Goal: Information Seeking & Learning: Learn about a topic

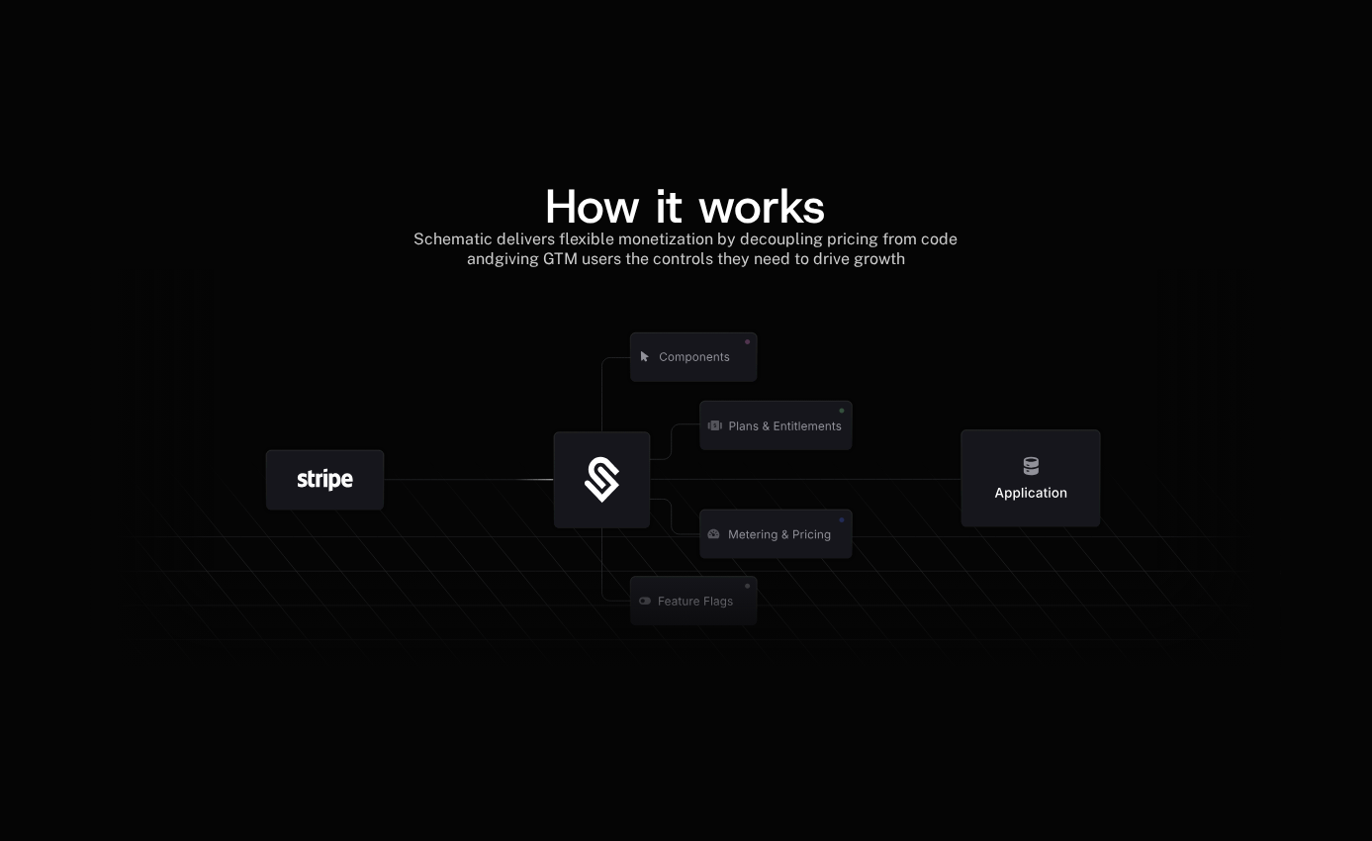
scroll to position [2066, 0]
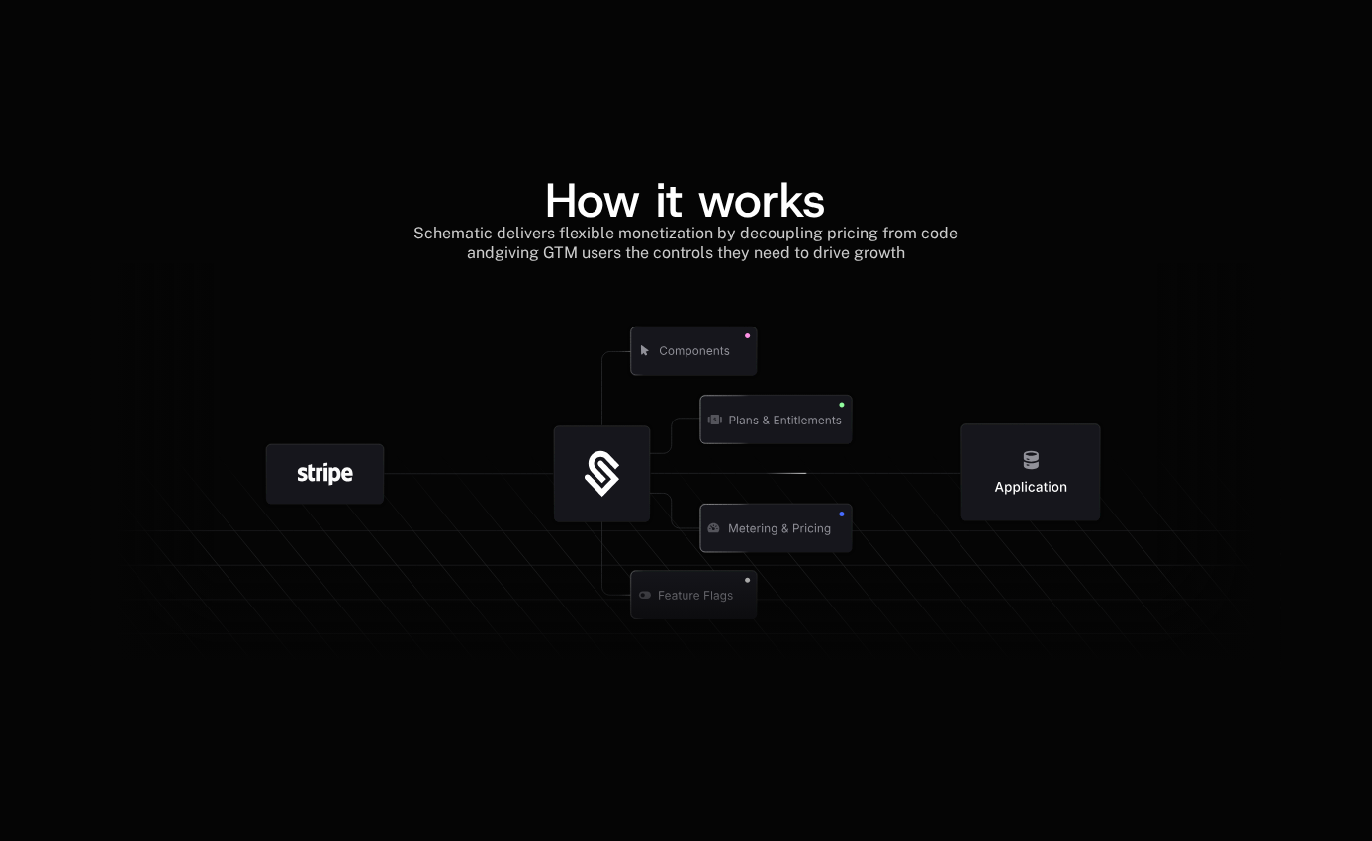
click at [665, 115] on div "How it works Schematic delivers flexible monetization by decoupling pricing fro…" at bounding box center [686, 426] width 1372 height 690
drag, startPoint x: 516, startPoint y: 127, endPoint x: 220, endPoint y: 15, distance: 317.1
click at [516, 128] on div "How it works Schematic delivers flexible monetization by decoupling pricing fro…" at bounding box center [686, 426] width 1372 height 690
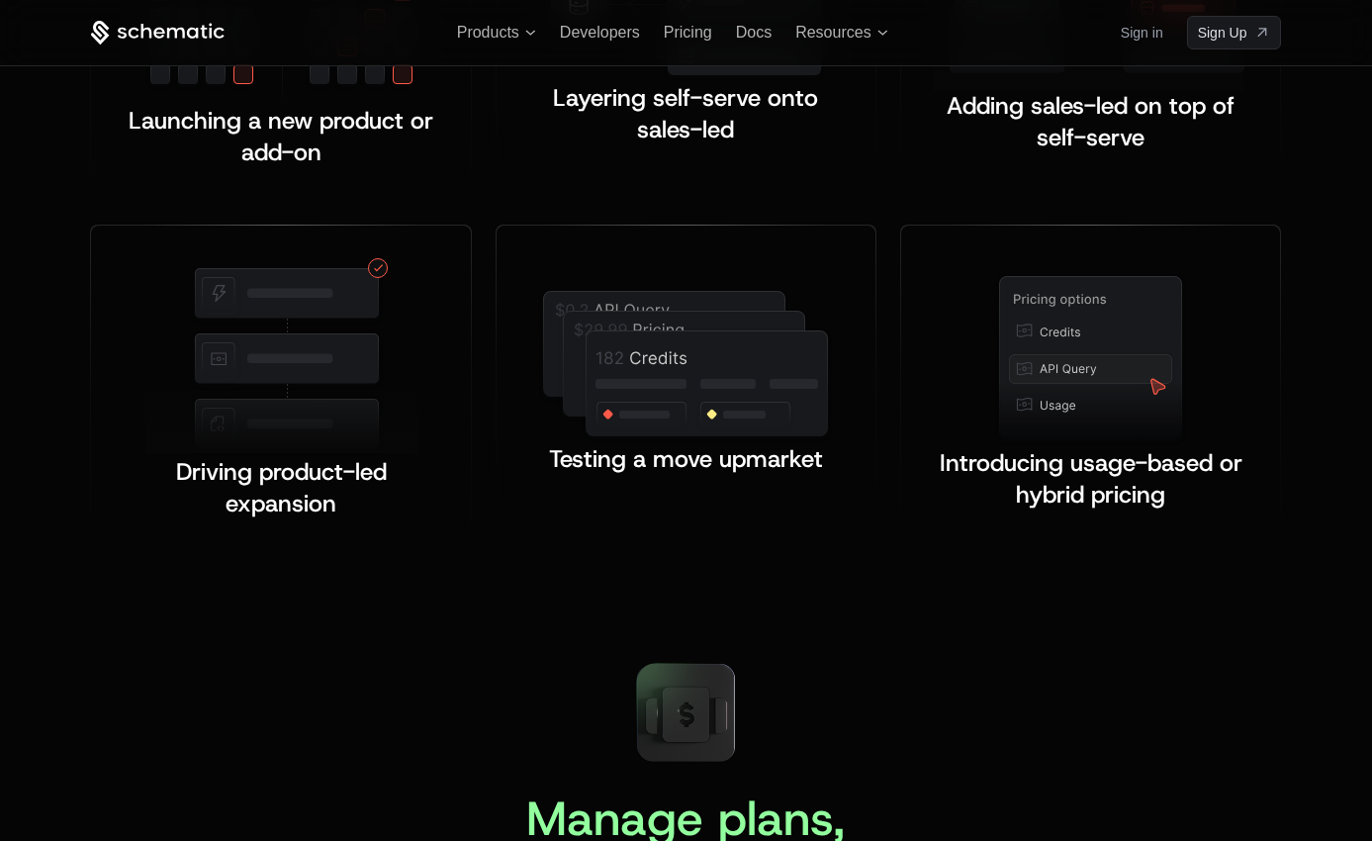
scroll to position [3164, 0]
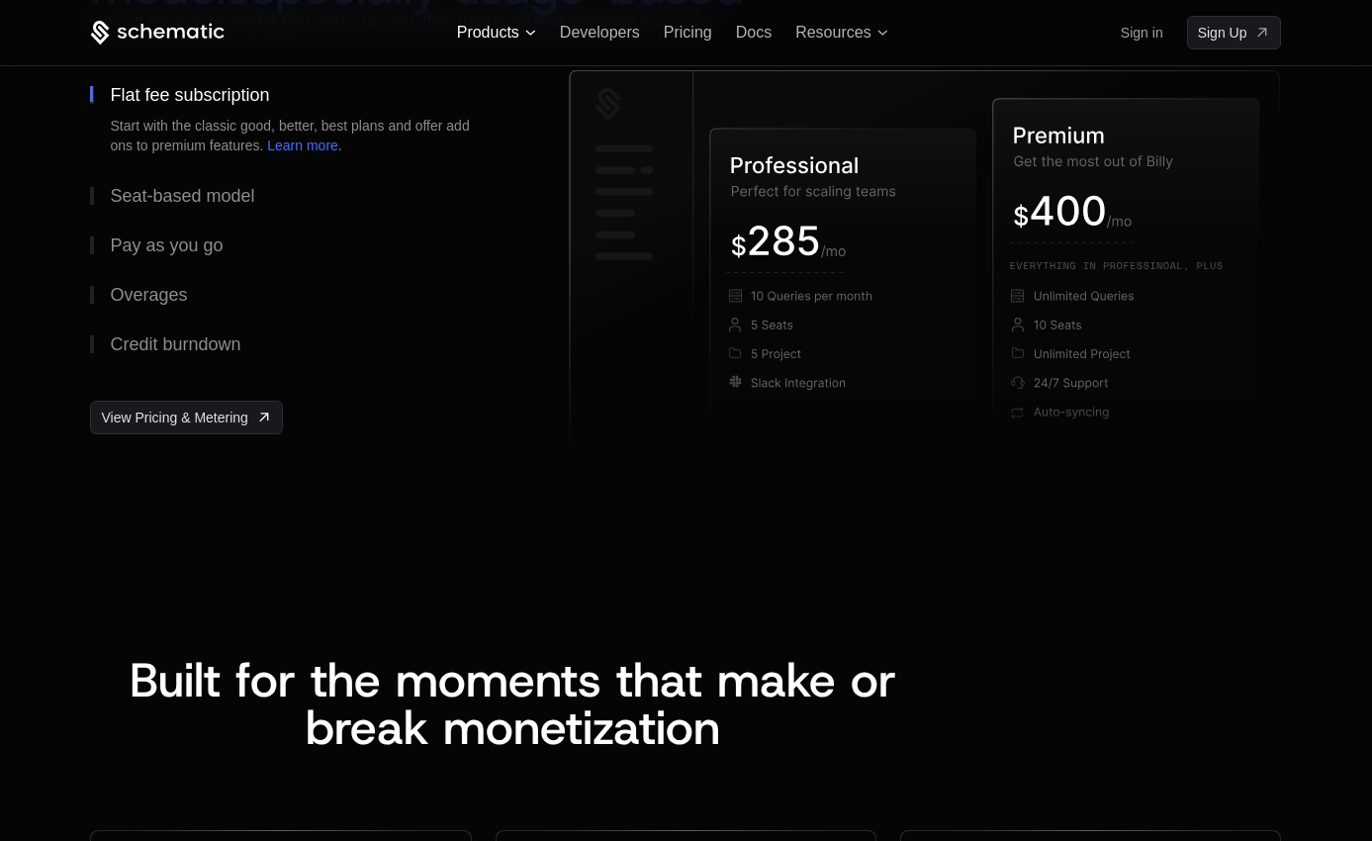
click at [504, 33] on span "Products" at bounding box center [488, 33] width 62 height 24
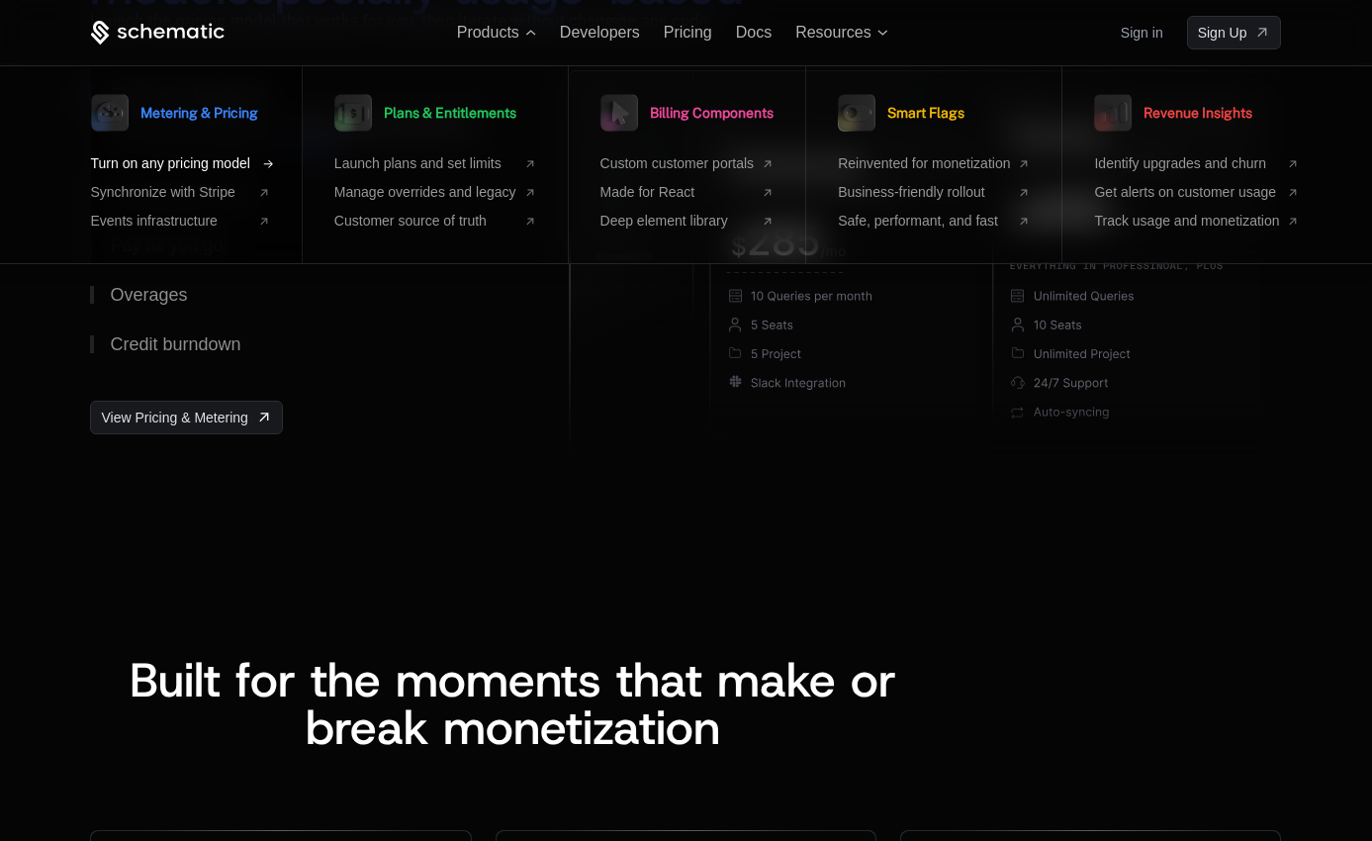
click at [186, 164] on span "Turn on any pricing model" at bounding box center [170, 163] width 159 height 21
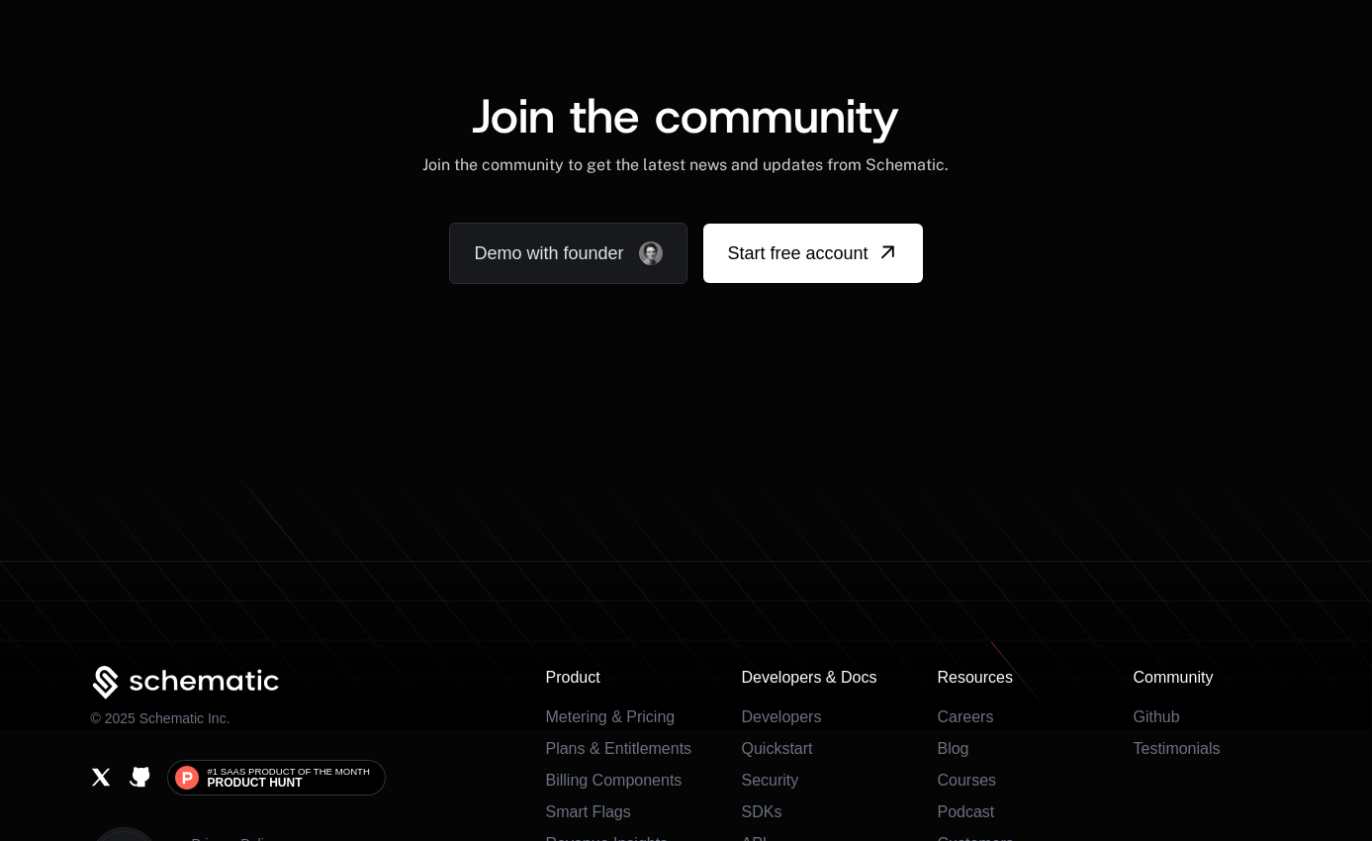
scroll to position [4450, 0]
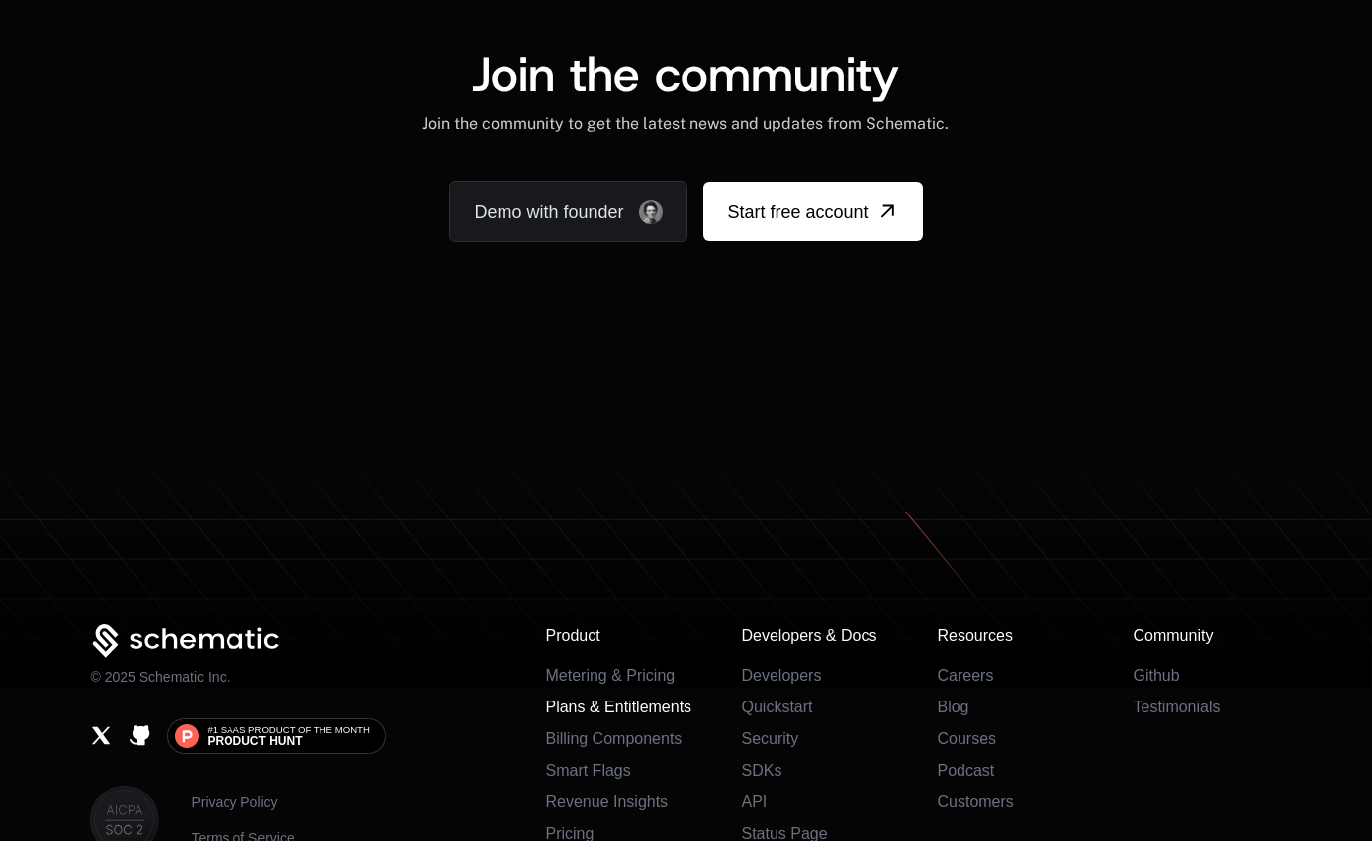
click at [572, 698] on link "Plans & Entitlements" at bounding box center [618, 706] width 146 height 17
click at [552, 730] on link "Billing Components" at bounding box center [613, 738] width 136 height 17
click at [741, 667] on link "Developers" at bounding box center [781, 675] width 80 height 17
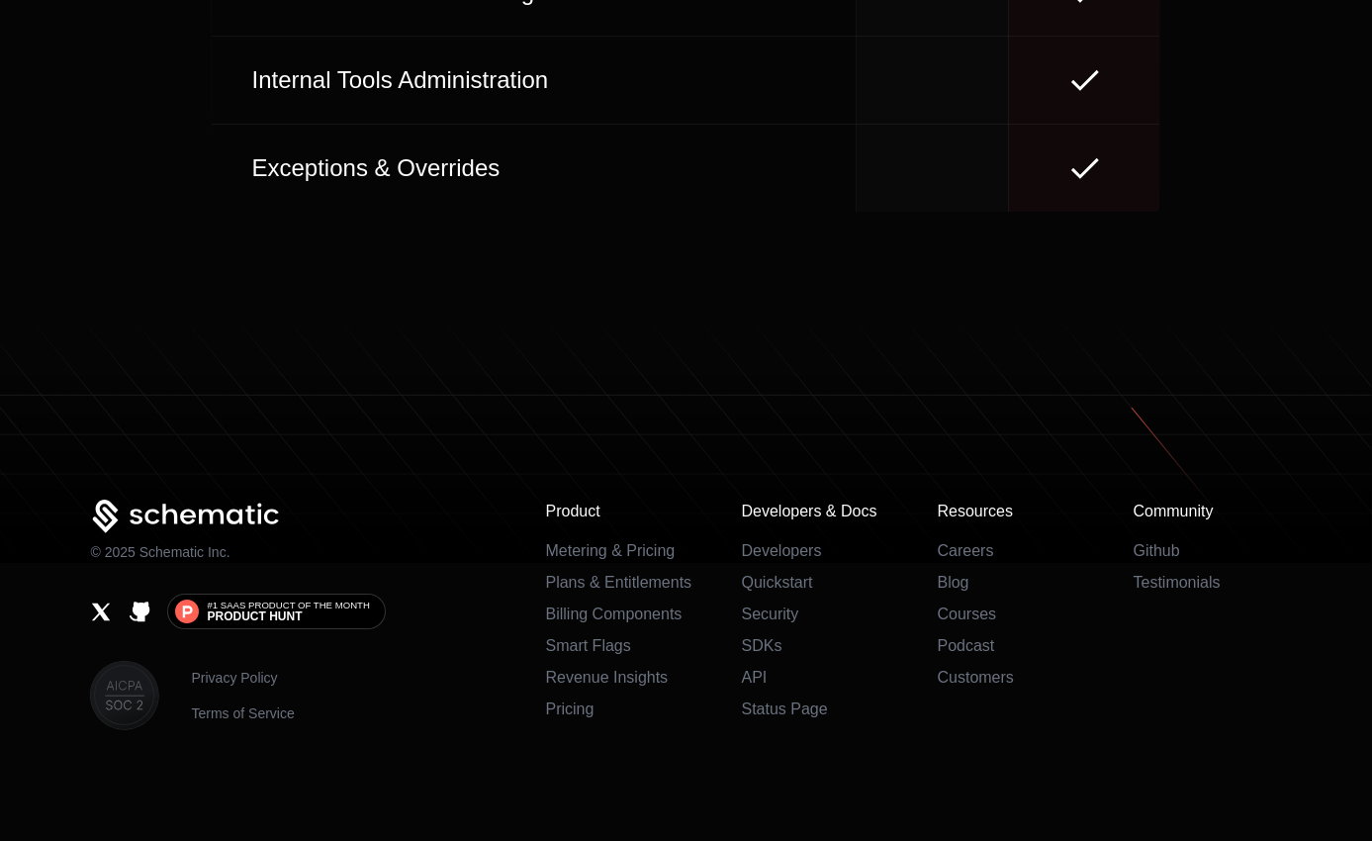
scroll to position [9950, 0]
click at [741, 608] on link "Security" at bounding box center [769, 613] width 57 height 17
drag, startPoint x: 679, startPoint y: 388, endPoint x: 677, endPoint y: 324, distance: 63.3
click at [678, 387] on icon at bounding box center [686, 468] width 1372 height 191
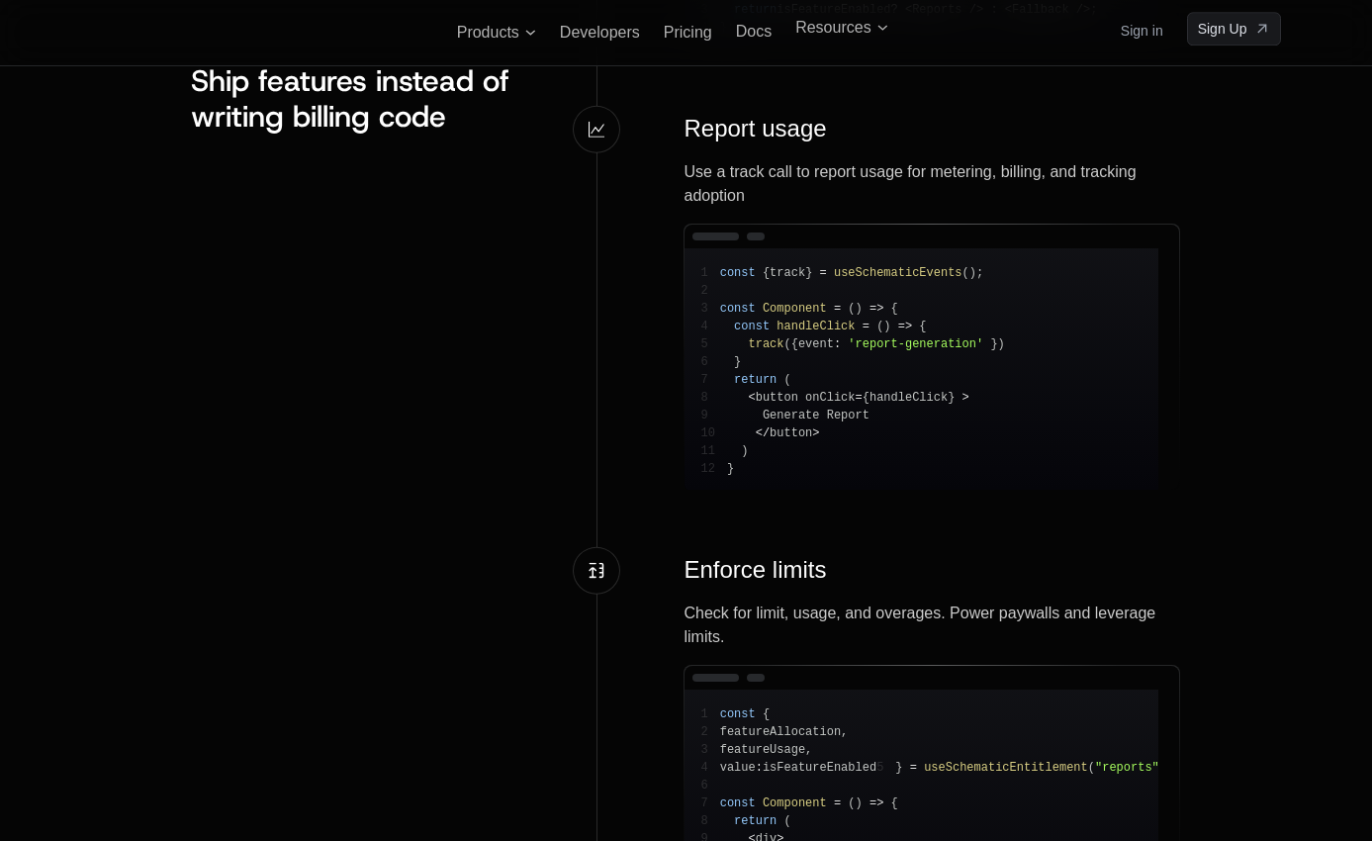
scroll to position [2213, 0]
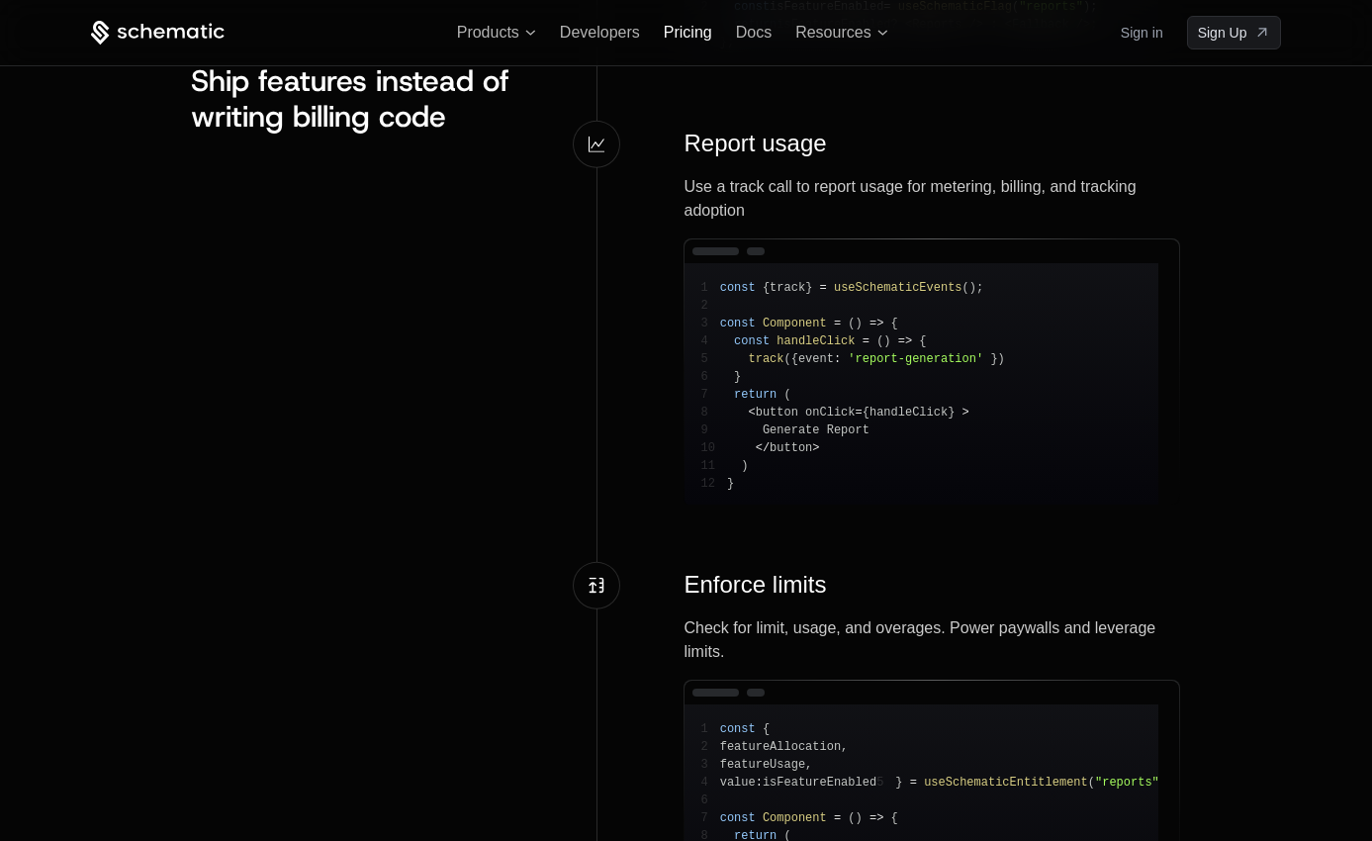
drag, startPoint x: 676, startPoint y: 45, endPoint x: 679, endPoint y: 32, distance: 13.2
click at [676, 45] on div "Products Developers Pricing Docs Resources Sign in Sign Up" at bounding box center [687, 32] width 1286 height 65
click at [679, 31] on span "Pricing" at bounding box center [688, 32] width 48 height 17
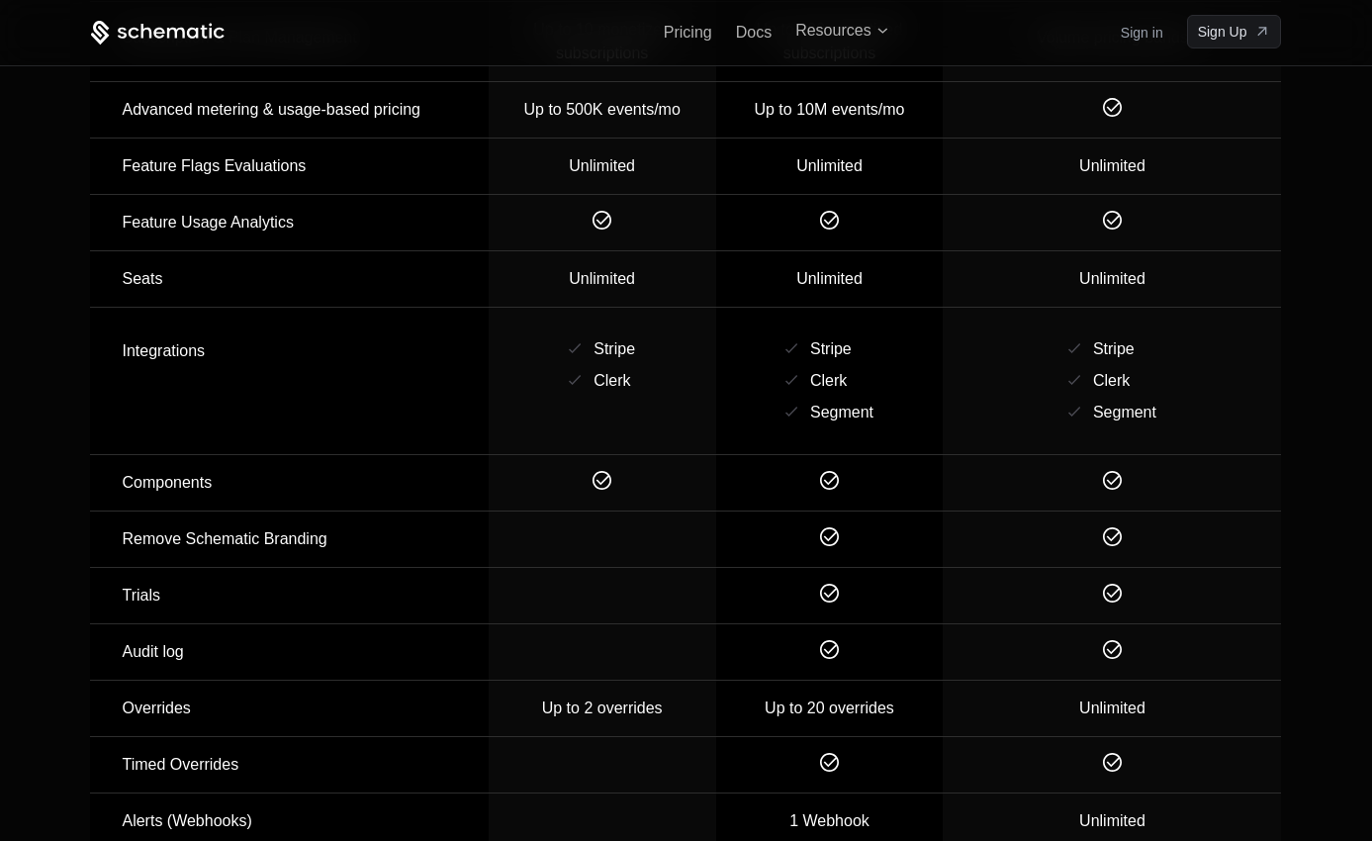
scroll to position [2363, 0]
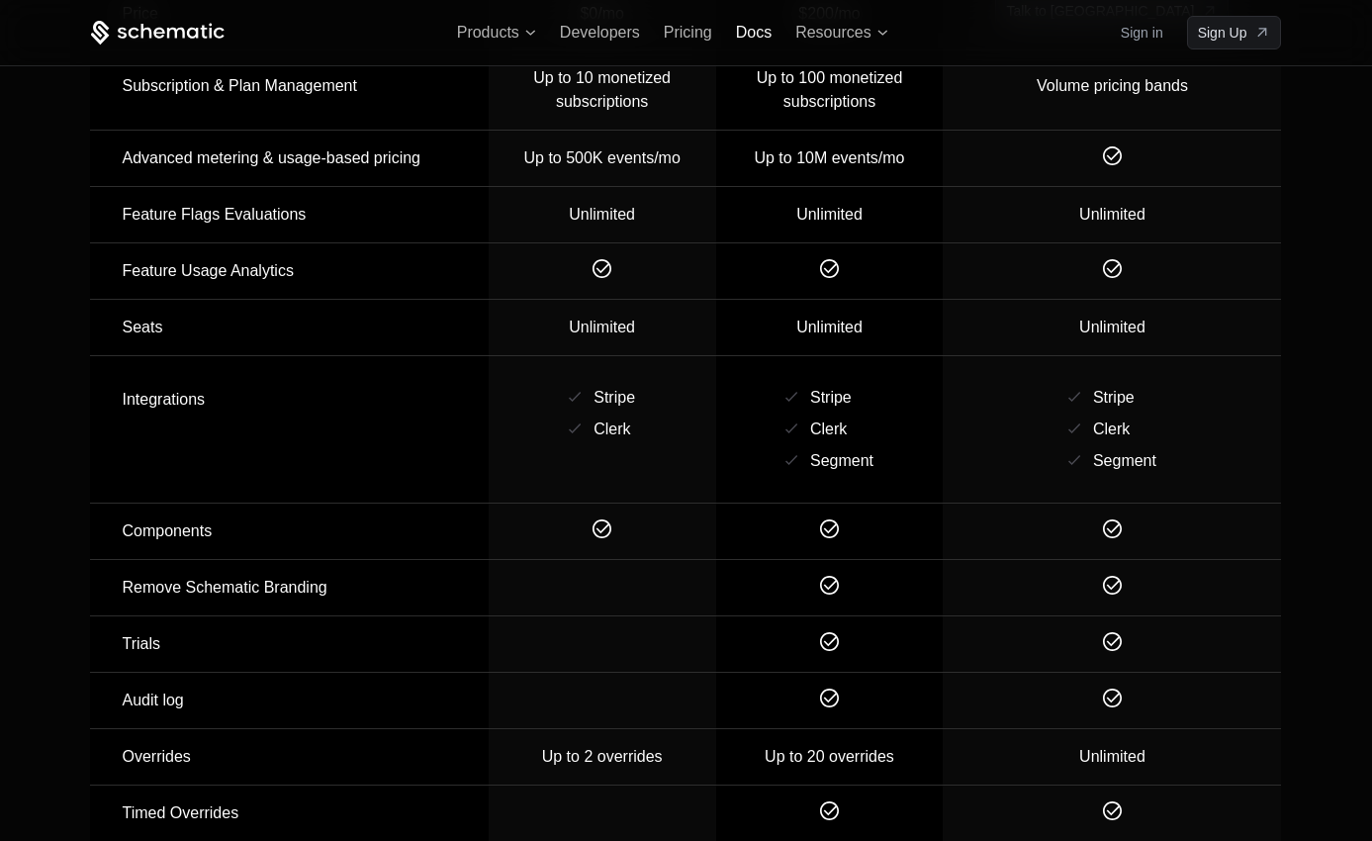
click at [748, 30] on span "Docs" at bounding box center [754, 32] width 36 height 17
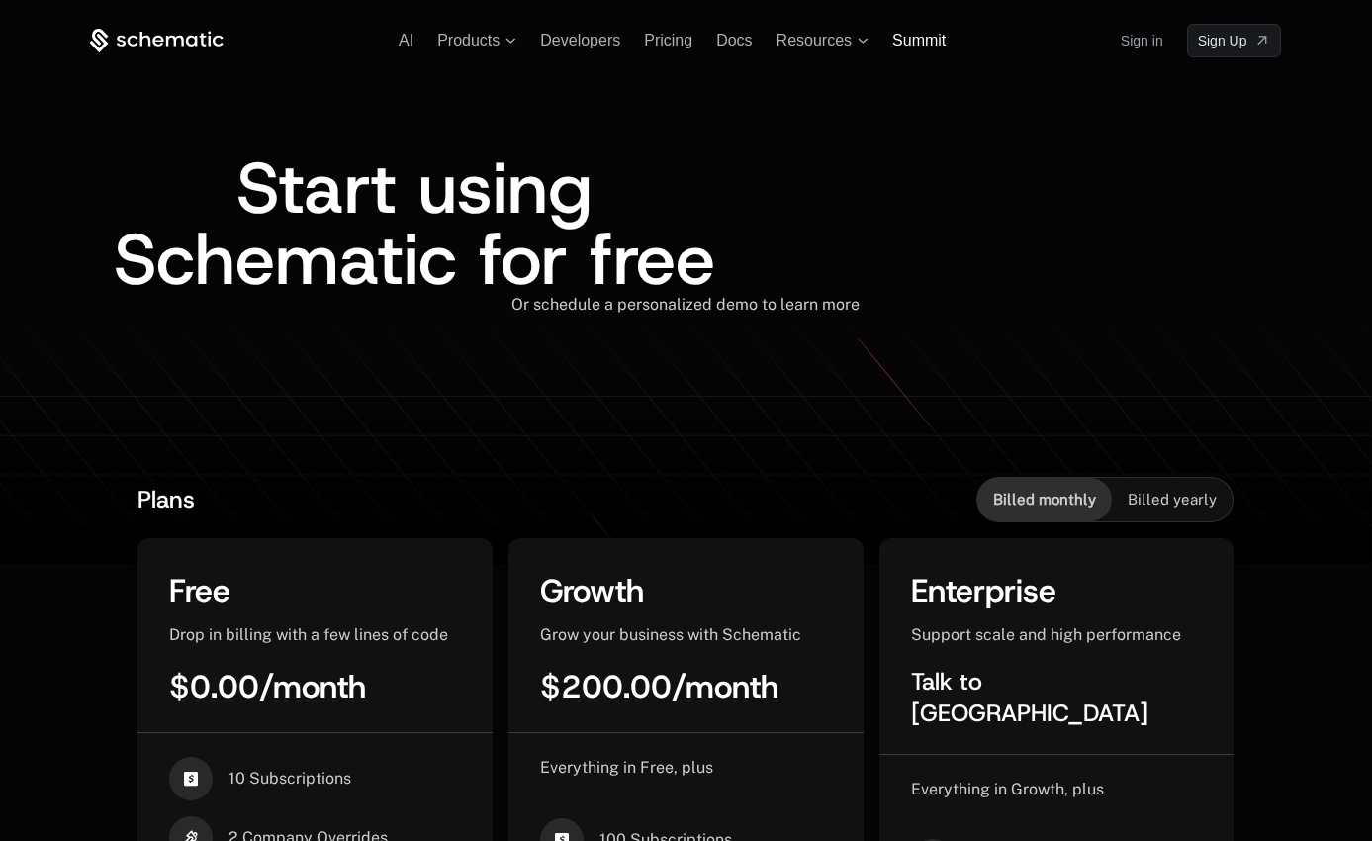
click at [926, 45] on span "Summit" at bounding box center [918, 40] width 53 height 17
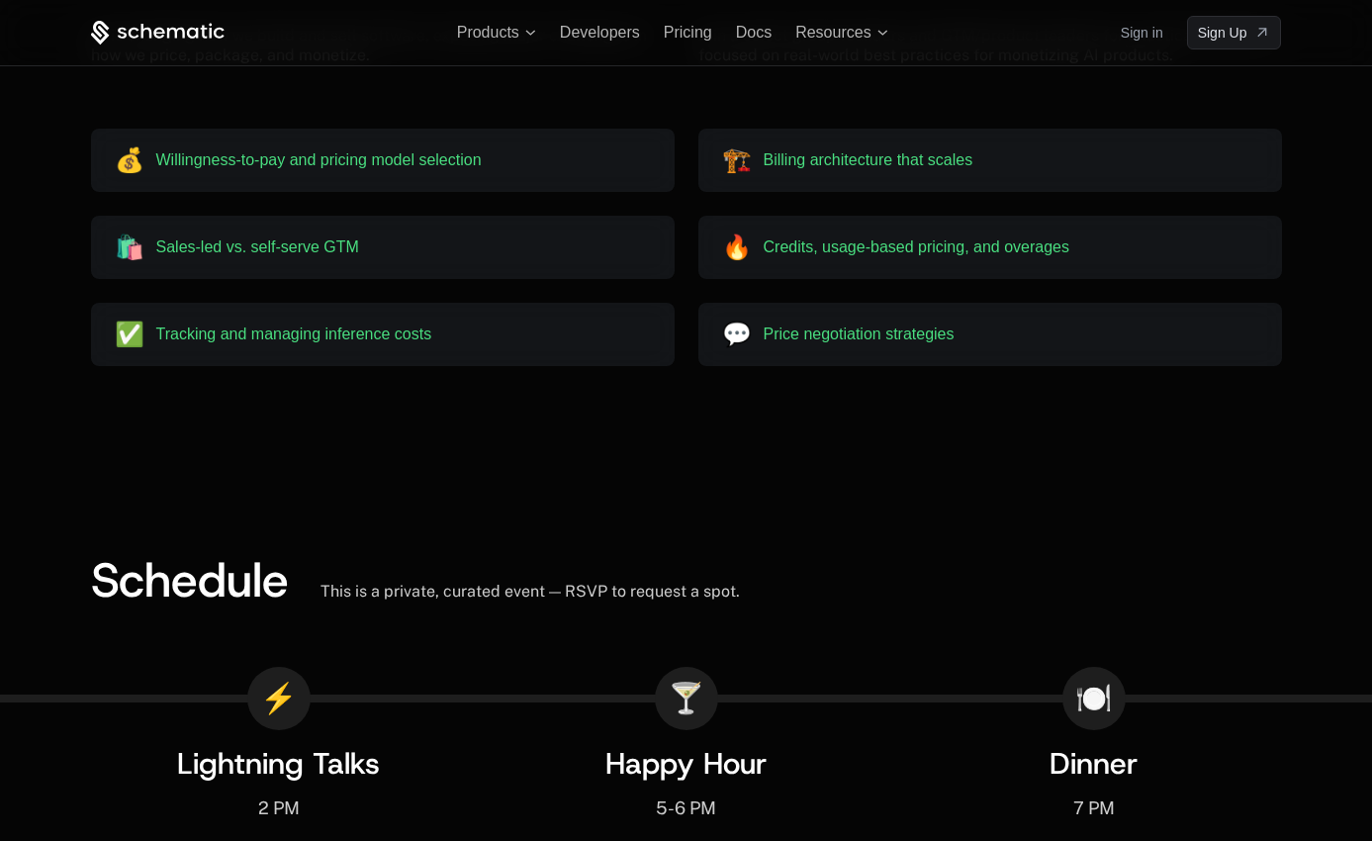
scroll to position [2643, 0]
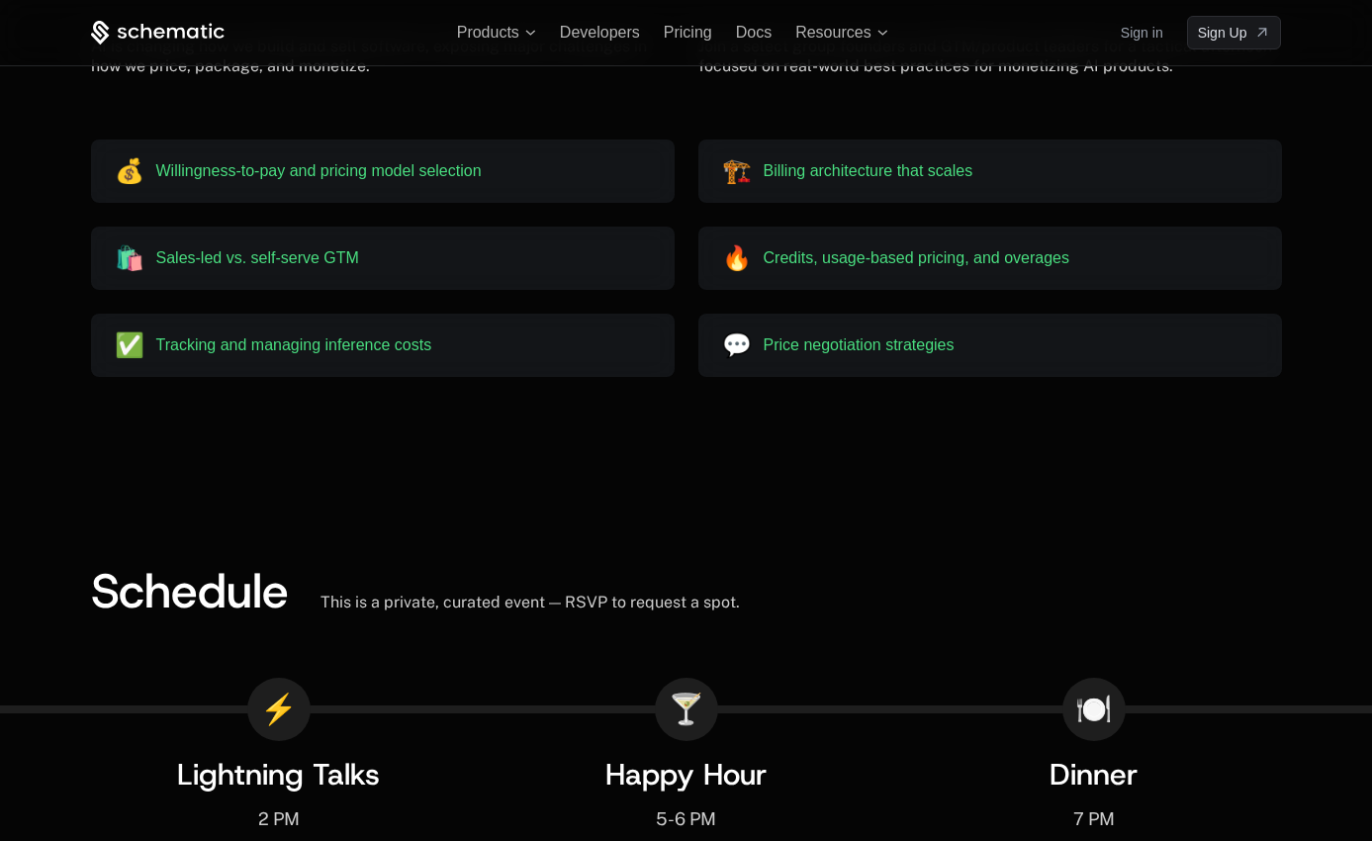
click at [684, 677] on div "🍸" at bounding box center [686, 708] width 63 height 63
click at [670, 757] on div "Happy Hour 5-6 PM" at bounding box center [685, 794] width 161 height 74
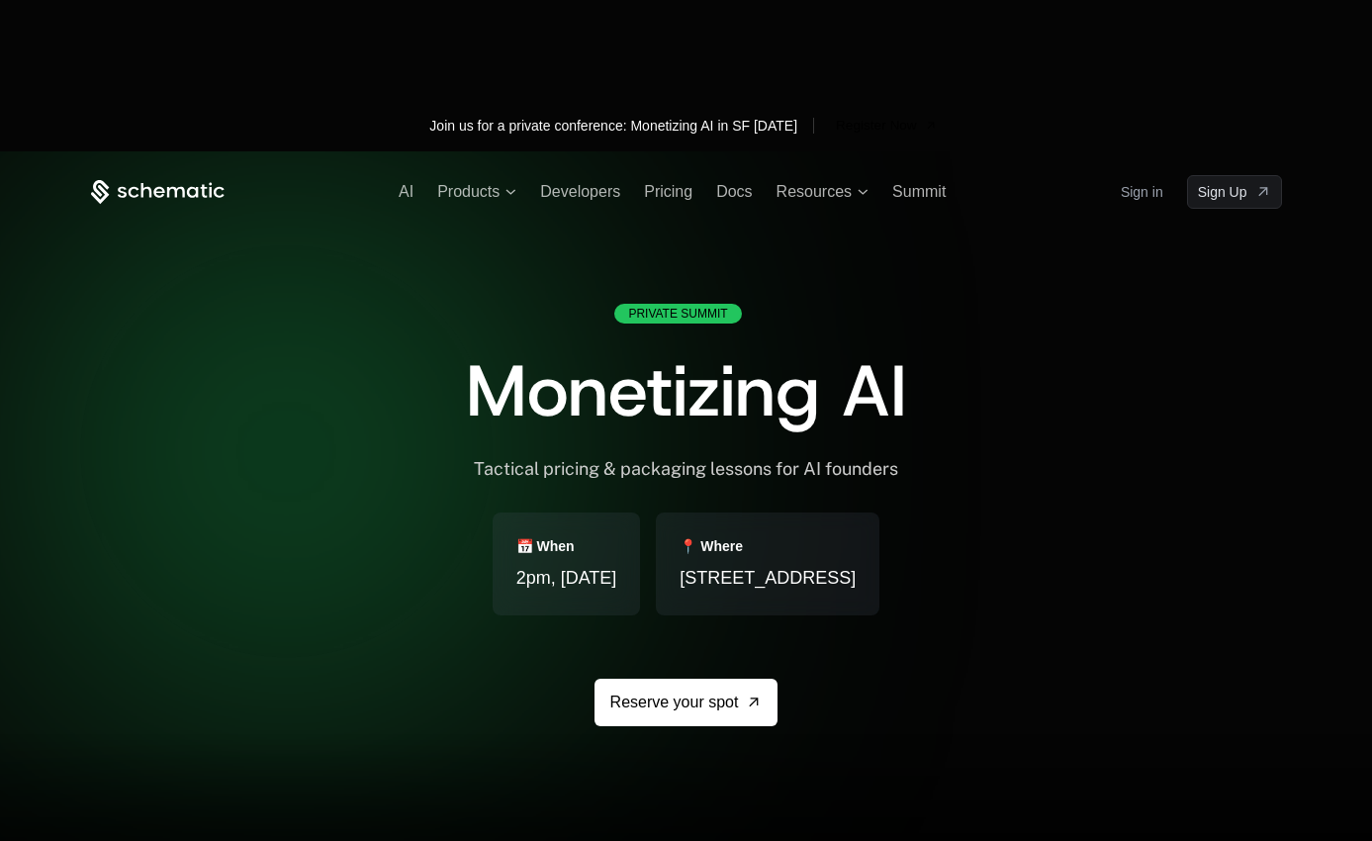
scroll to position [0, 0]
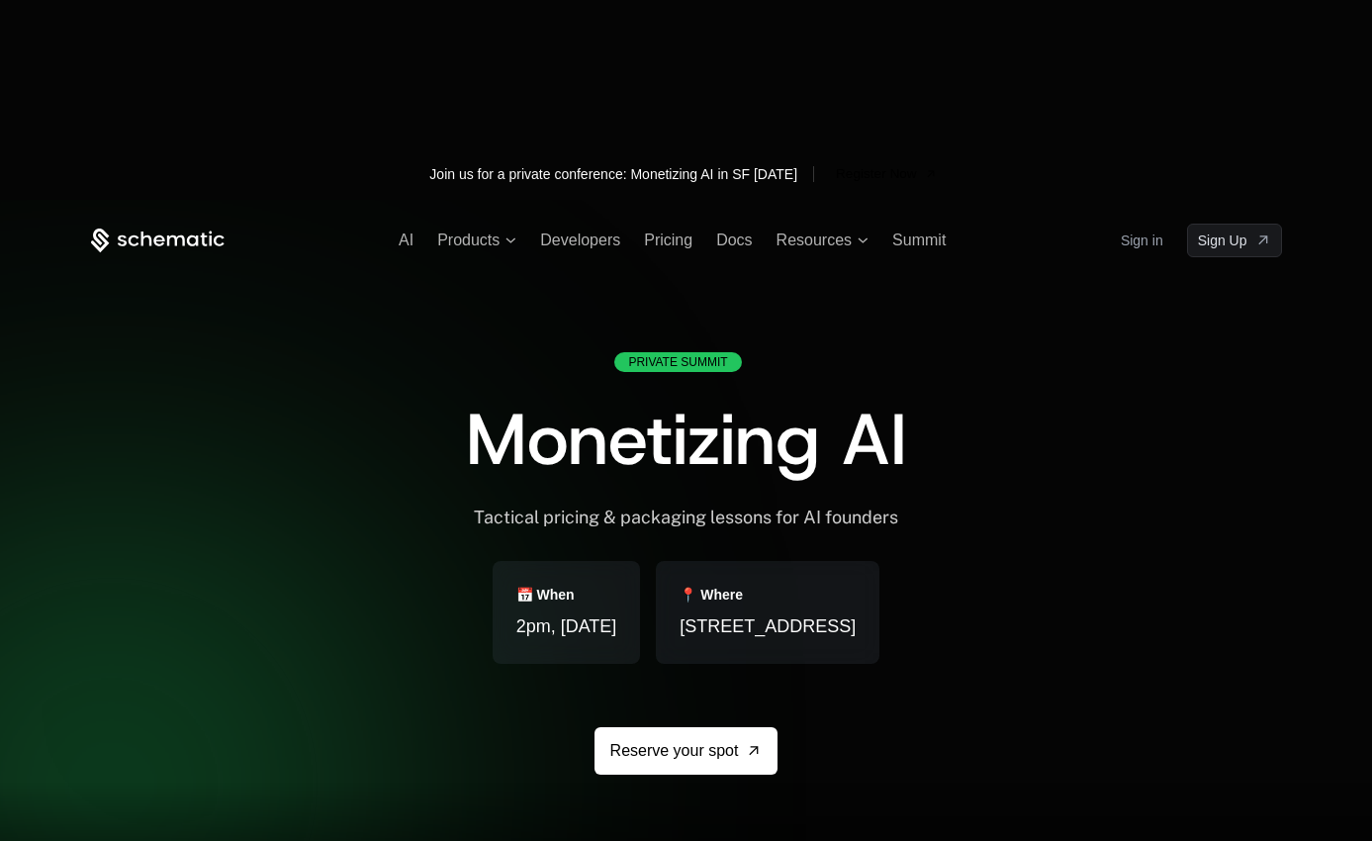
click at [944, 200] on div at bounding box center [686, 620] width 1372 height 841
